Goal: Use online tool/utility

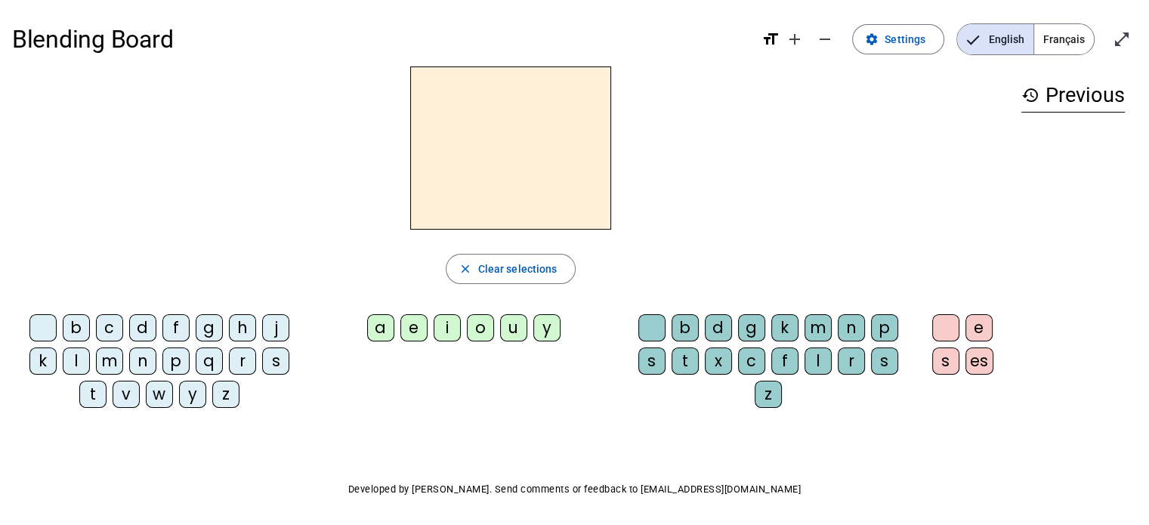
click at [1068, 32] on span "Français" at bounding box center [1065, 39] width 60 height 30
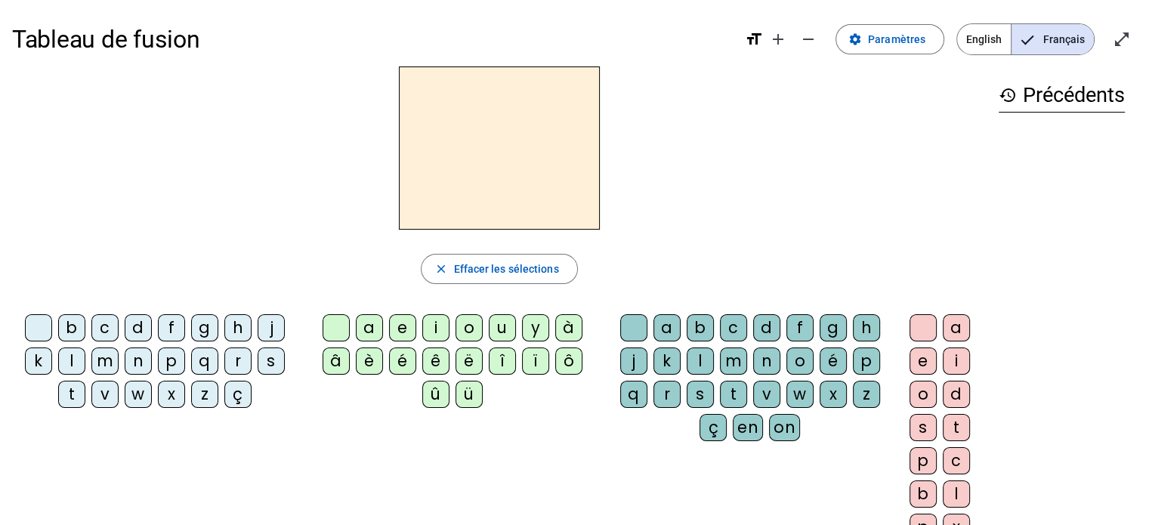
click at [272, 331] on div "j" at bounding box center [271, 327] width 27 height 27
click at [402, 329] on div "e" at bounding box center [402, 327] width 27 height 27
click at [133, 330] on div "d" at bounding box center [138, 327] width 27 height 27
click at [102, 361] on div "m" at bounding box center [104, 361] width 27 height 27
click at [81, 363] on div "l" at bounding box center [71, 361] width 27 height 27
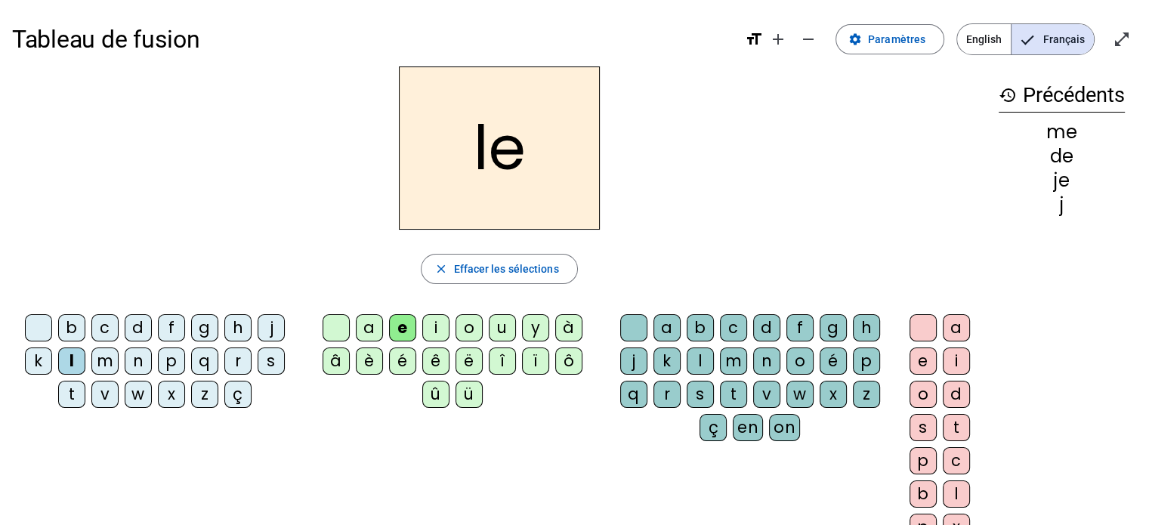
click at [493, 332] on div "u" at bounding box center [502, 327] width 27 height 27
click at [100, 386] on div "v" at bounding box center [104, 394] width 27 height 27
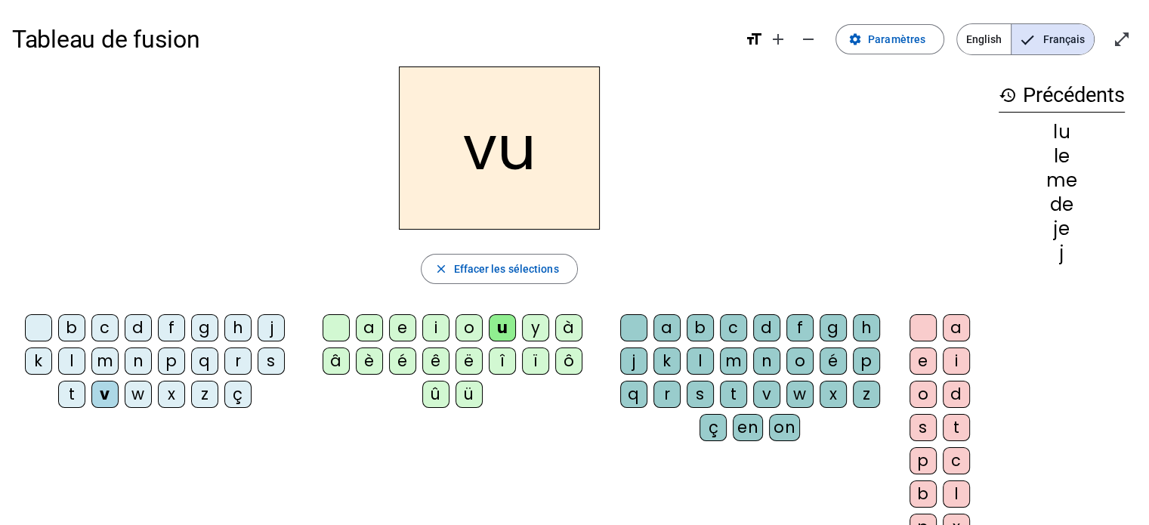
click at [70, 324] on div "b" at bounding box center [71, 327] width 27 height 27
click at [175, 357] on div "p" at bounding box center [171, 361] width 27 height 27
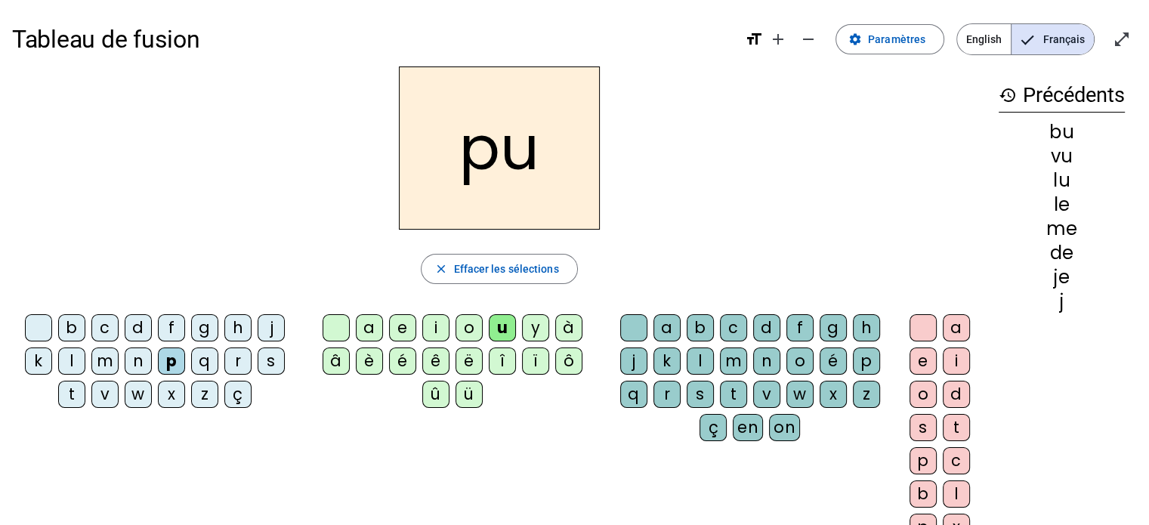
click at [278, 355] on div "s" at bounding box center [271, 361] width 27 height 27
click at [363, 330] on div "a" at bounding box center [369, 327] width 27 height 27
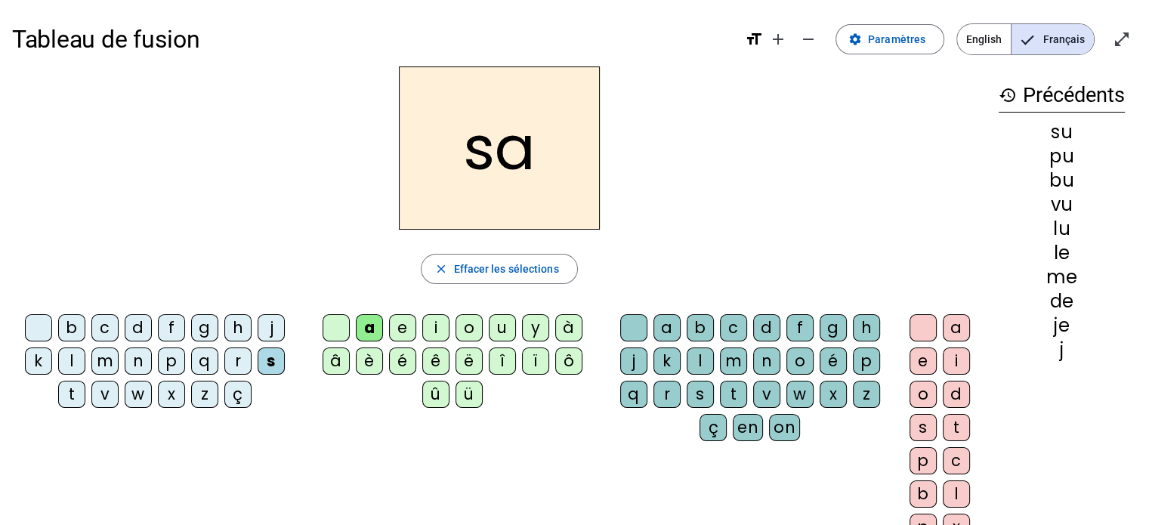
click at [76, 357] on div "l" at bounding box center [71, 361] width 27 height 27
click at [729, 329] on div "c" at bounding box center [733, 327] width 27 height 27
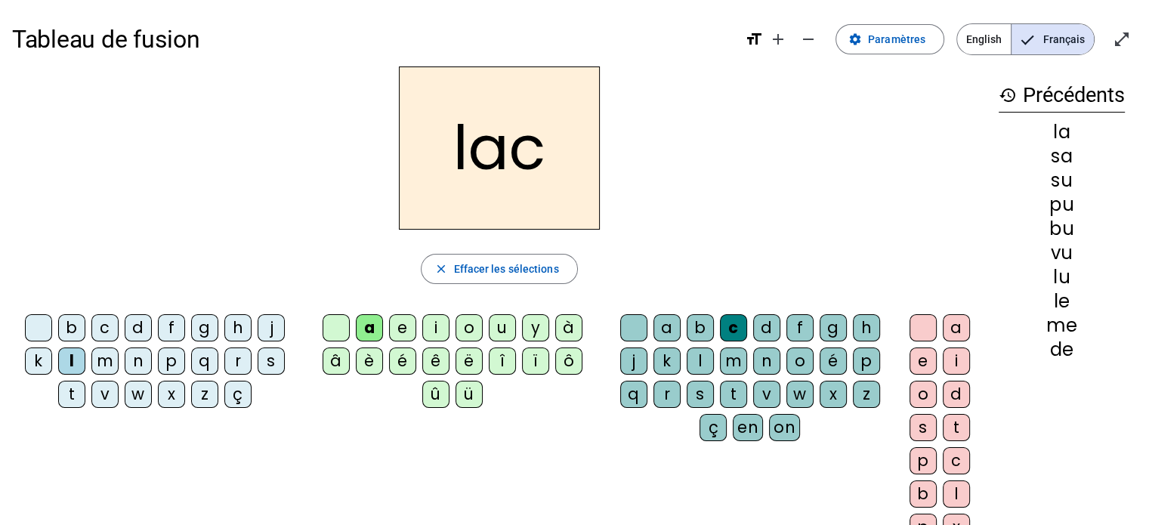
click at [268, 354] on div "s" at bounding box center [271, 361] width 27 height 27
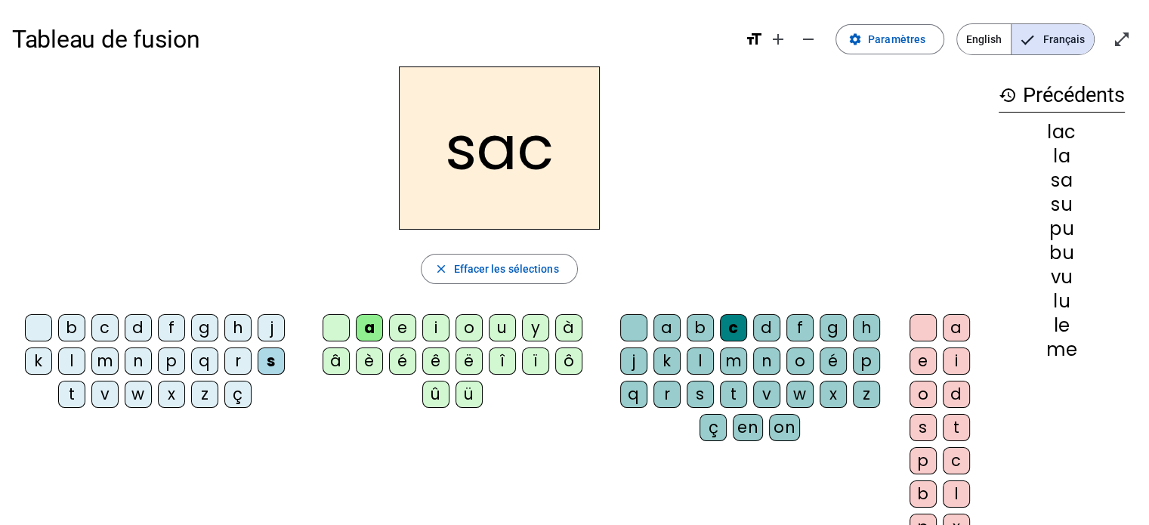
click at [71, 388] on div "t" at bounding box center [71, 394] width 27 height 27
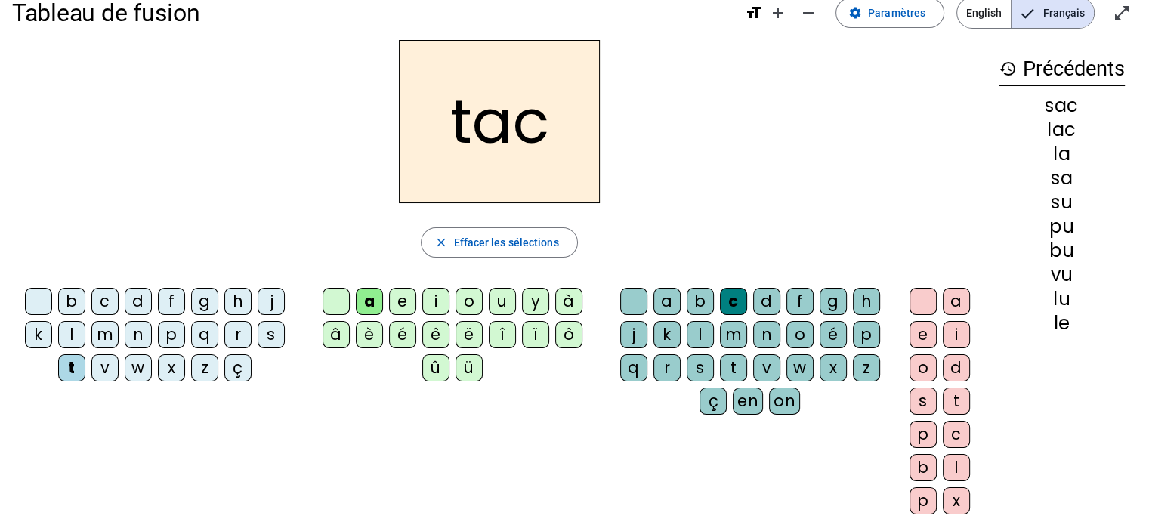
scroll to position [30, 0]
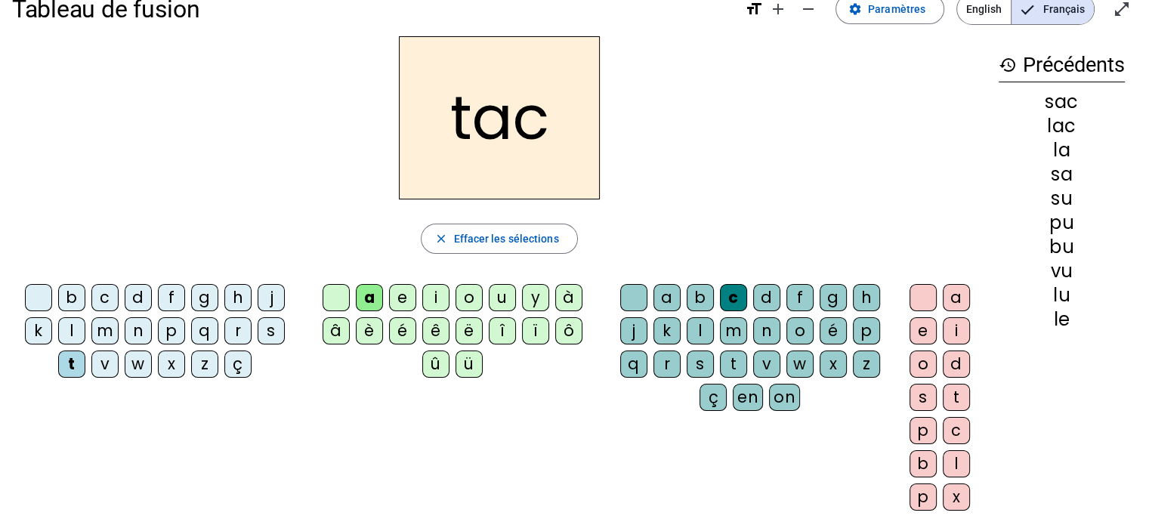
click at [922, 365] on div "o" at bounding box center [923, 364] width 27 height 27
